Goal: Navigation & Orientation: Find specific page/section

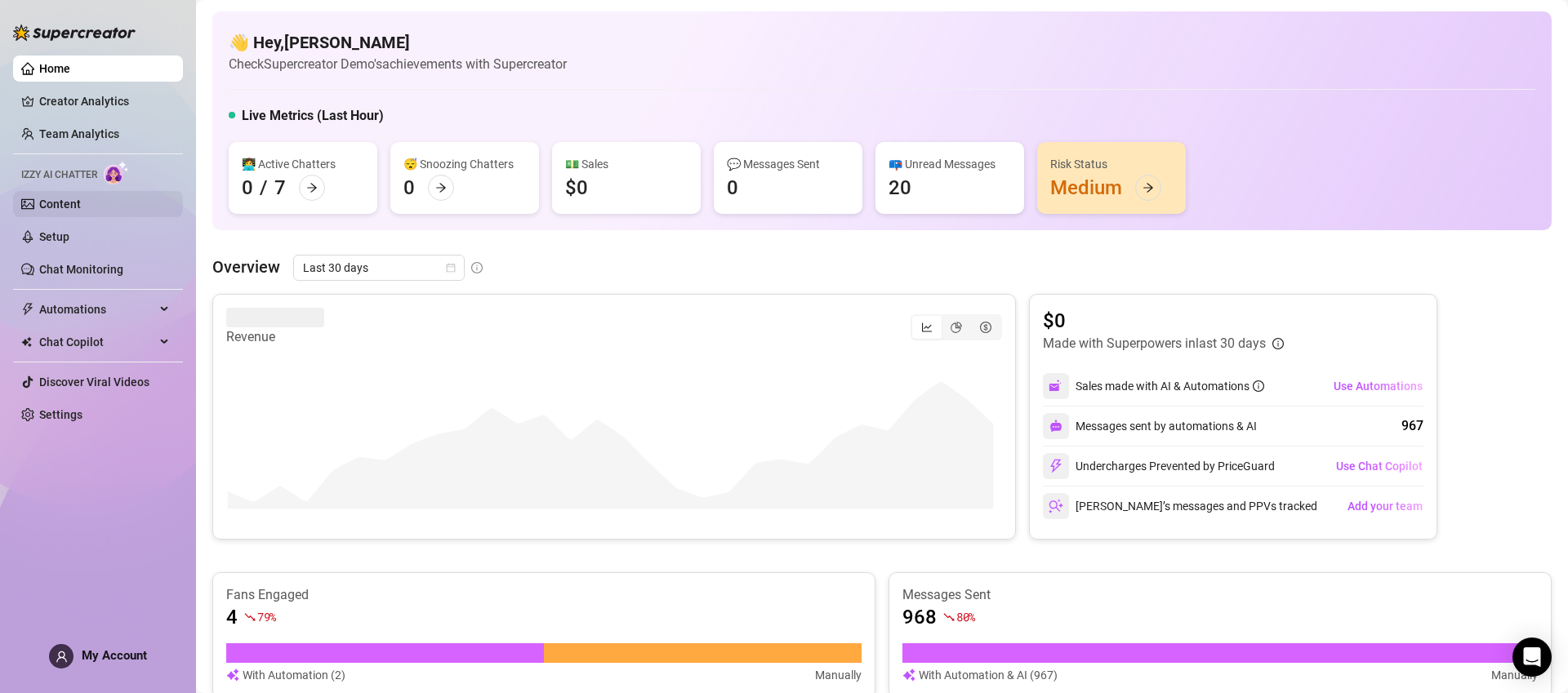
click at [81, 204] on link "Content" at bounding box center [60, 204] width 41 height 13
